Goal: Task Accomplishment & Management: Manage account settings

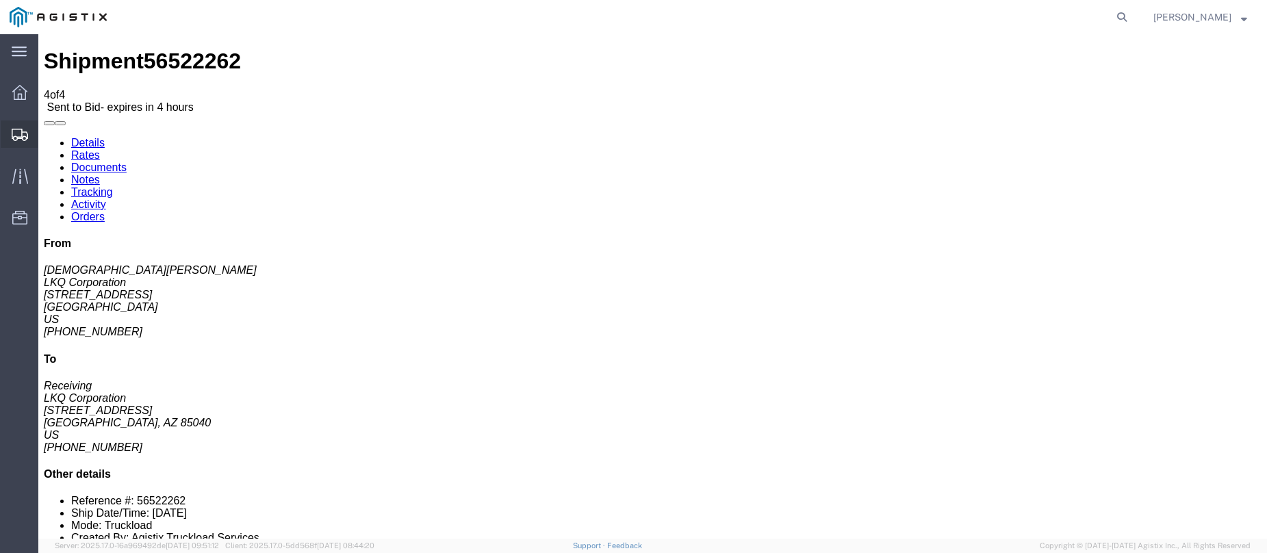
click at [21, 129] on icon at bounding box center [20, 135] width 16 height 12
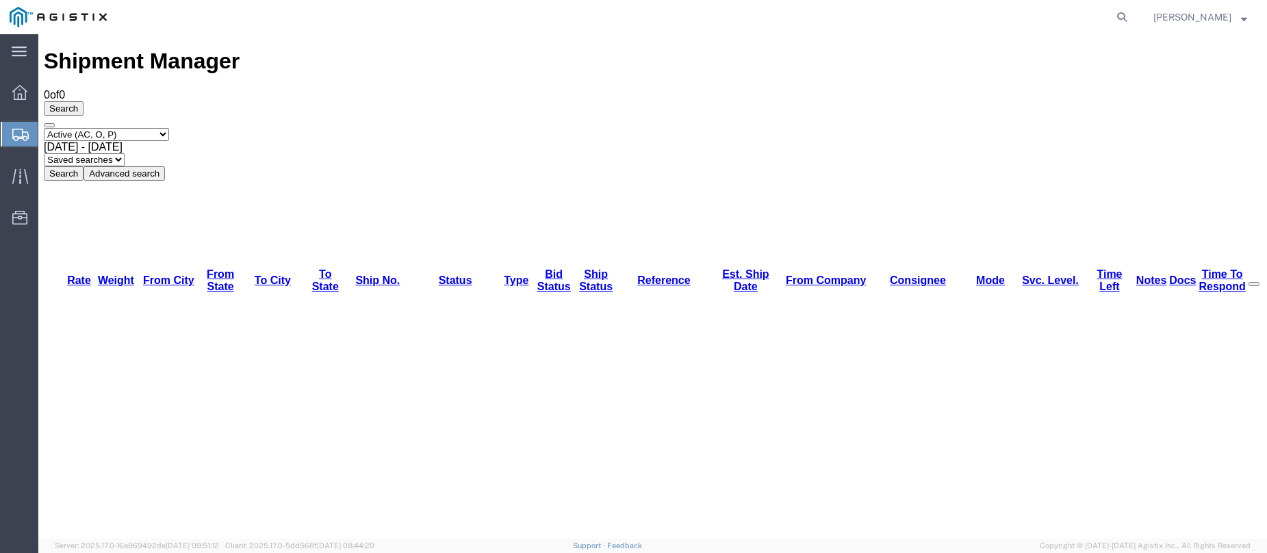
click at [20, 136] on icon at bounding box center [20, 135] width 16 height 12
drag, startPoint x: 82, startPoint y: 294, endPoint x: 165, endPoint y: 422, distance: 152.4
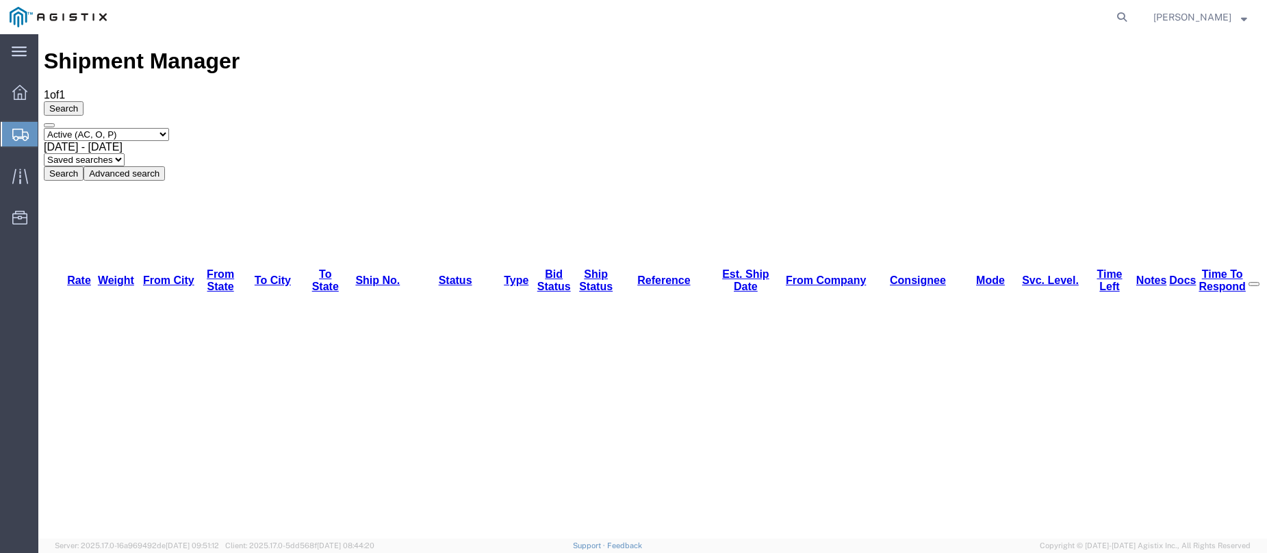
click at [17, 129] on icon at bounding box center [20, 135] width 16 height 12
click at [25, 138] on icon at bounding box center [20, 135] width 16 height 12
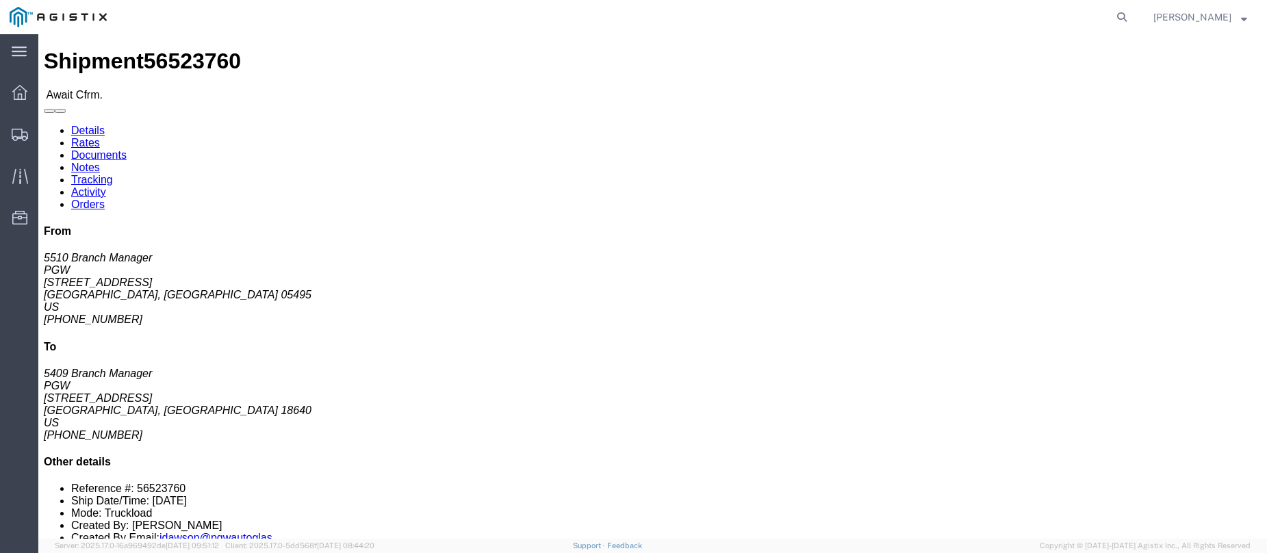
click b "56523760"
copy b "56523760"
click link "Confirm"
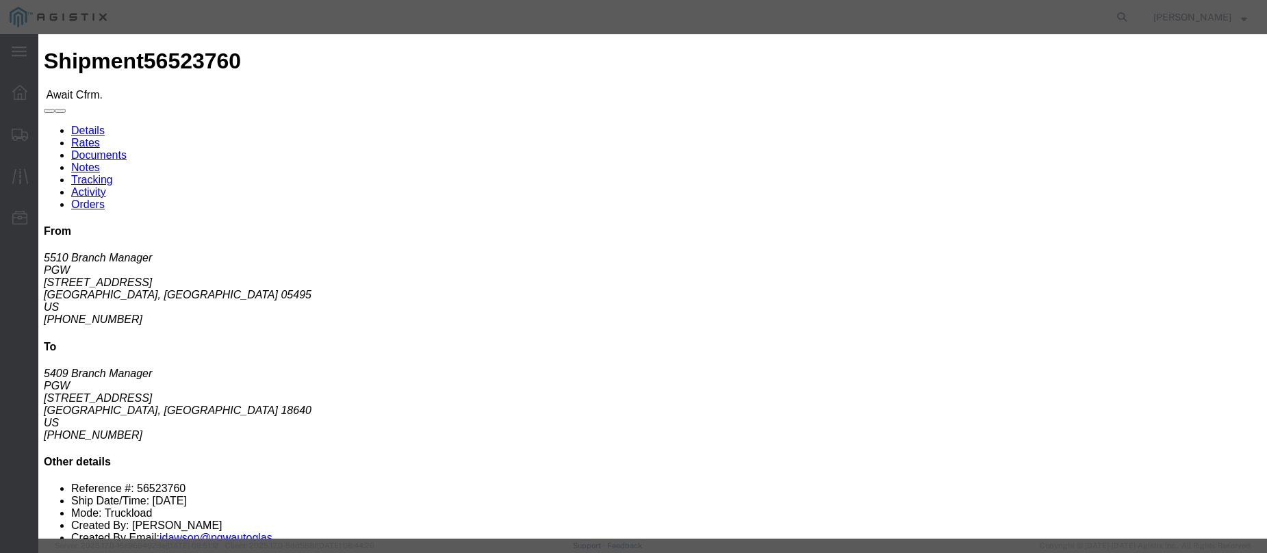
click input "checkbox"
checkbox input "true"
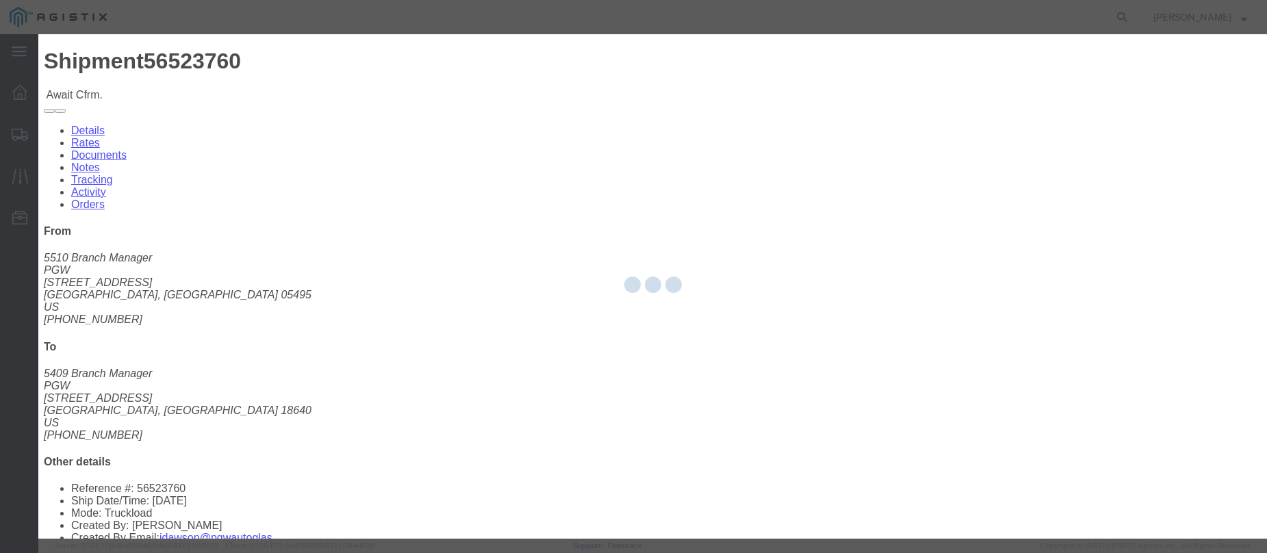
type input "[PERSON_NAME]"
type input "3204977237"
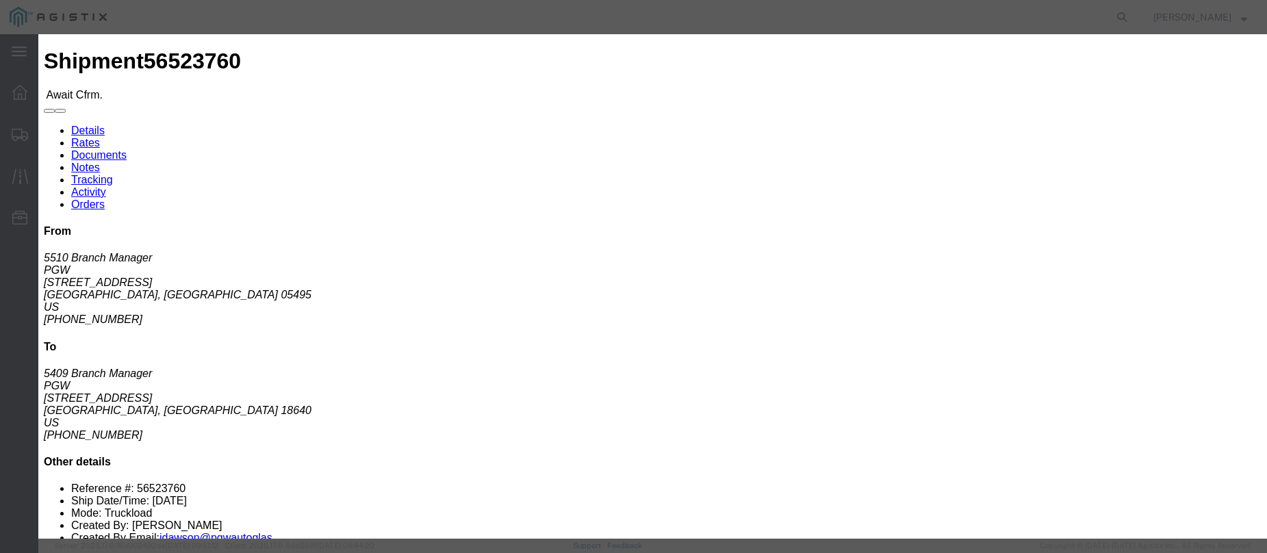
click input "text"
paste input "56523760"
type input "56523760"
click button "Submit"
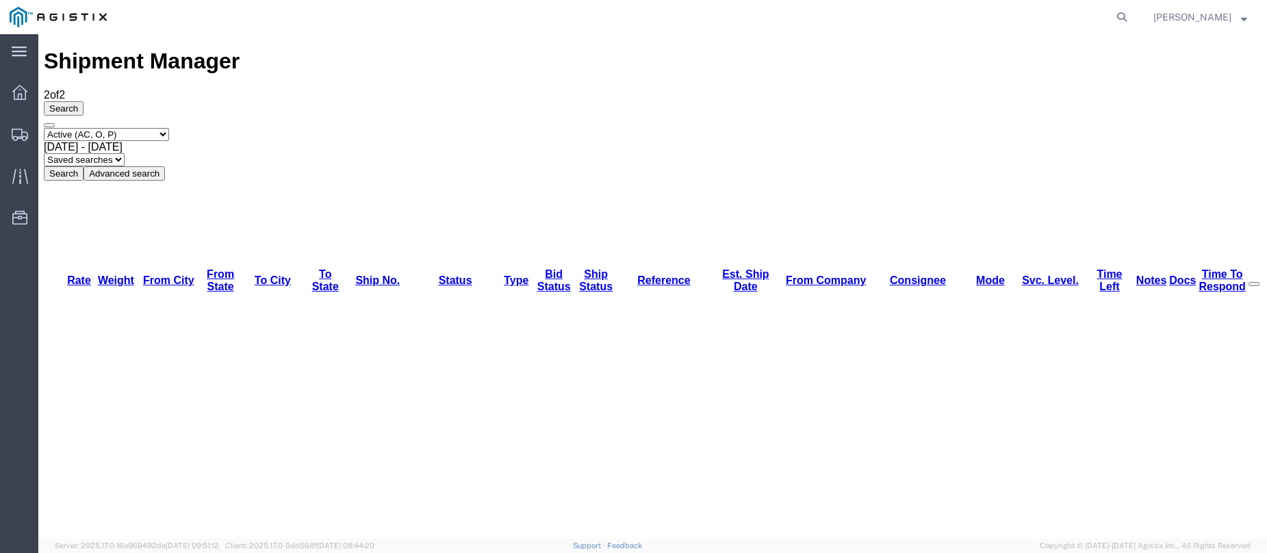
click at [19, 138] on icon at bounding box center [20, 135] width 16 height 12
click at [10, 129] on div at bounding box center [20, 134] width 38 height 25
click at [19, 136] on icon at bounding box center [20, 135] width 16 height 12
